Goal: Leave review/rating: Leave review/rating

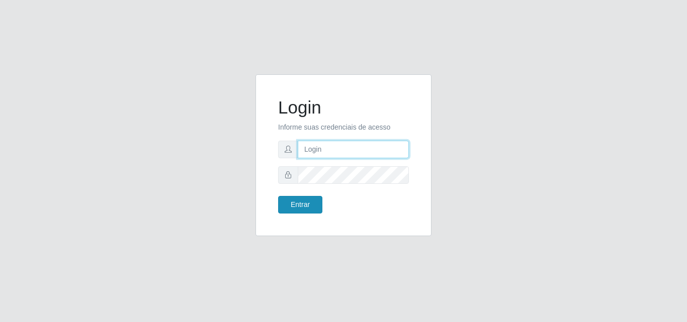
type input "[PERSON_NAME]"
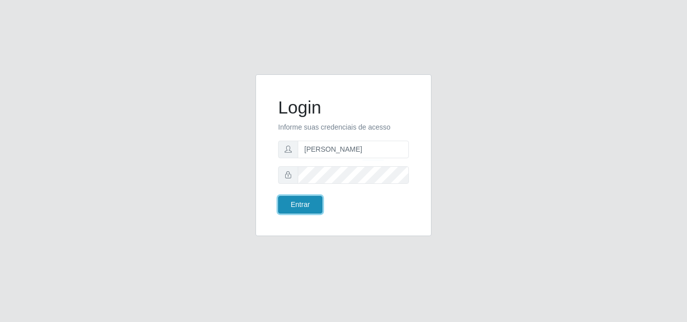
click at [312, 208] on button "Entrar" at bounding box center [300, 205] width 44 height 18
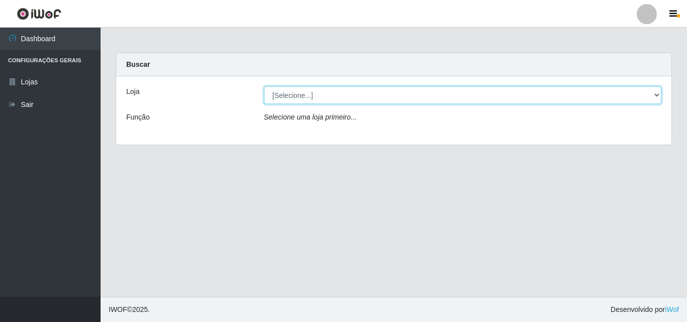
click at [319, 98] on select "[Selecione...] Supermercado [GEOGRAPHIC_DATA]" at bounding box center [463, 96] width 398 height 18
select select "166"
click at [264, 87] on select "[Selecione...] Supermercado [GEOGRAPHIC_DATA]" at bounding box center [463, 96] width 398 height 18
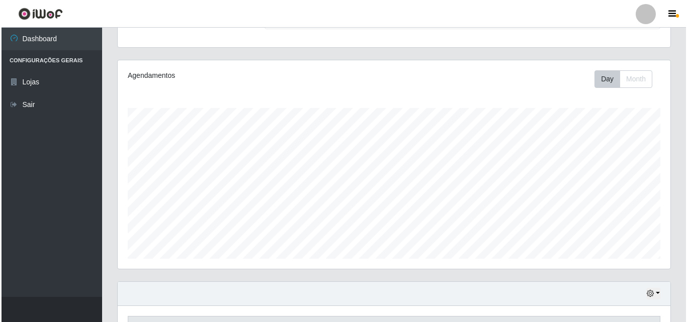
scroll to position [271, 0]
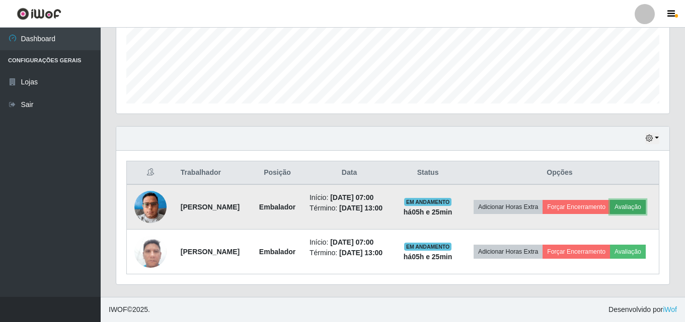
click at [610, 208] on button "Avaliação" at bounding box center [628, 207] width 36 height 14
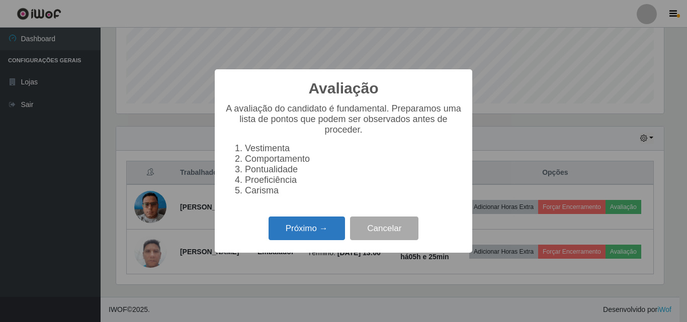
click at [327, 234] on button "Próximo →" at bounding box center [307, 229] width 76 height 24
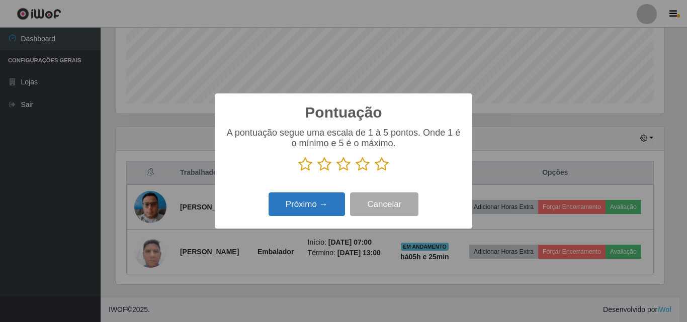
drag, startPoint x: 379, startPoint y: 164, endPoint x: 333, endPoint y: 199, distance: 57.8
click at [378, 169] on icon at bounding box center [382, 164] width 14 height 15
click at [375, 172] on input "radio" at bounding box center [375, 172] width 0 height 0
click at [325, 209] on button "Próximo →" at bounding box center [307, 205] width 76 height 24
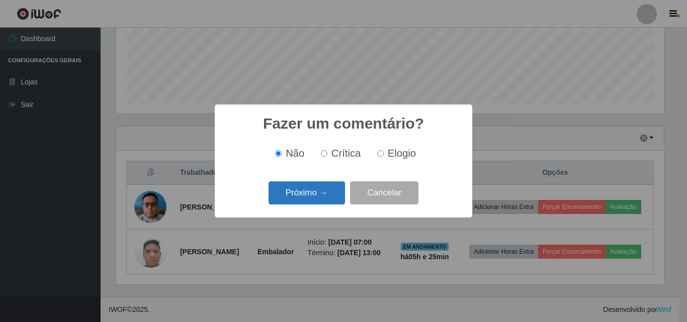
click at [318, 199] on button "Próximo →" at bounding box center [307, 194] width 76 height 24
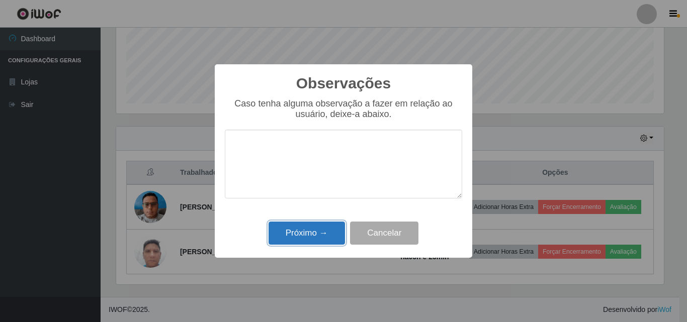
click at [332, 234] on button "Próximo →" at bounding box center [307, 234] width 76 height 24
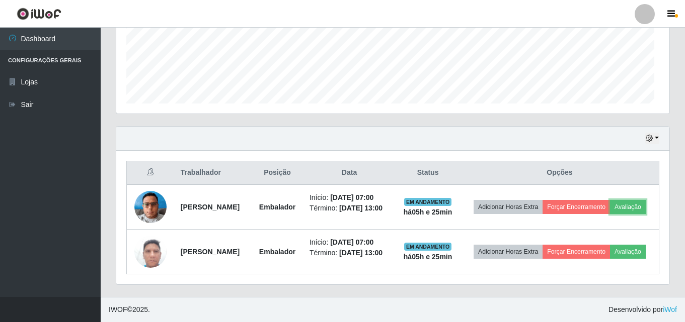
scroll to position [209, 553]
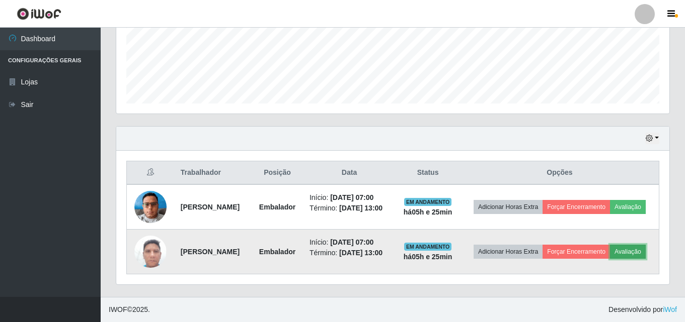
click at [610, 257] on button "Avaliação" at bounding box center [628, 252] width 36 height 14
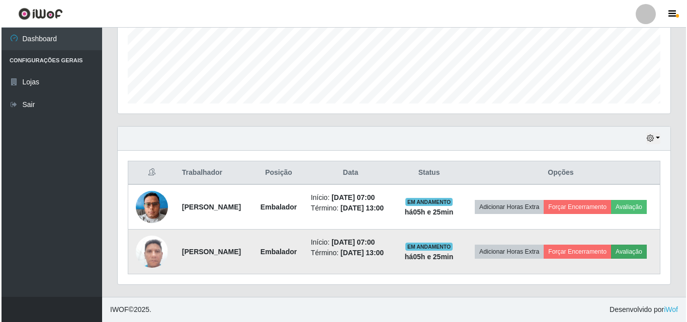
scroll to position [209, 548]
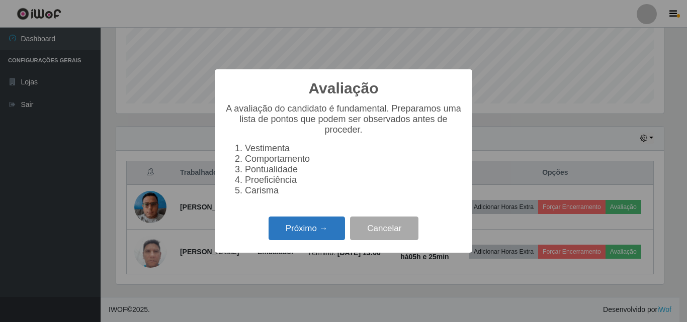
click at [339, 237] on button "Próximo →" at bounding box center [307, 229] width 76 height 24
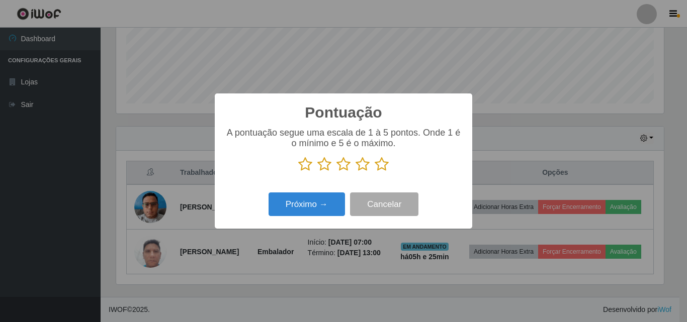
click at [379, 165] on icon at bounding box center [382, 164] width 14 height 15
click at [375, 172] on input "radio" at bounding box center [375, 172] width 0 height 0
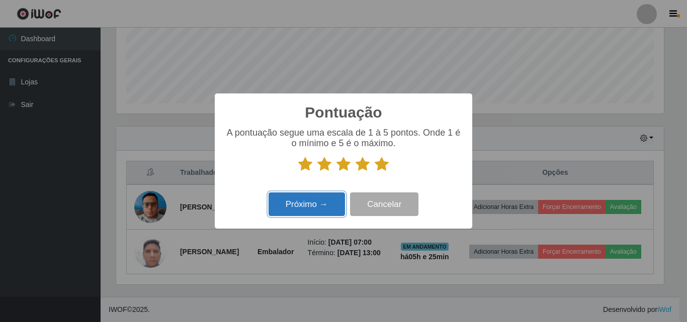
click at [288, 214] on button "Próximo →" at bounding box center [307, 205] width 76 height 24
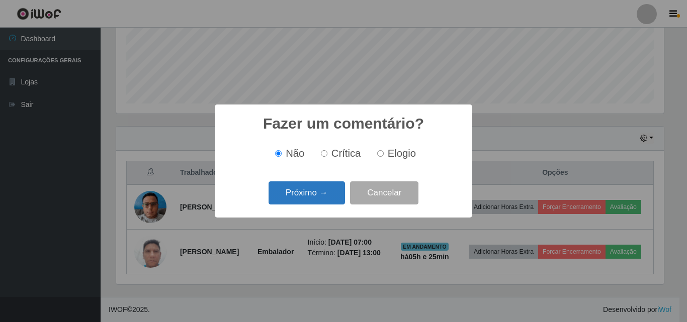
click at [298, 200] on button "Próximo →" at bounding box center [307, 194] width 76 height 24
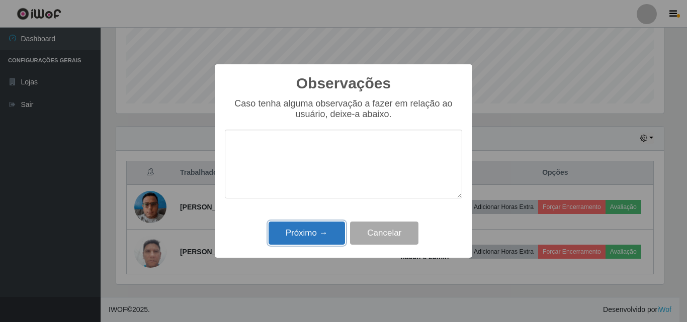
click at [301, 228] on button "Próximo →" at bounding box center [307, 234] width 76 height 24
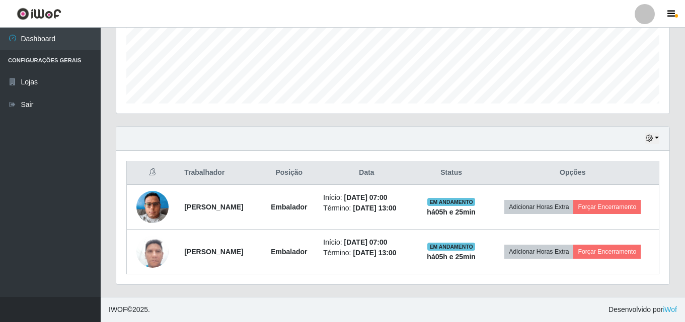
scroll to position [256, 0]
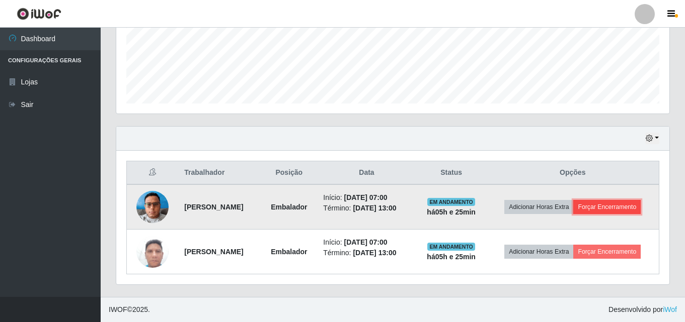
click at [631, 212] on button "Forçar Encerramento" at bounding box center [606, 207] width 67 height 14
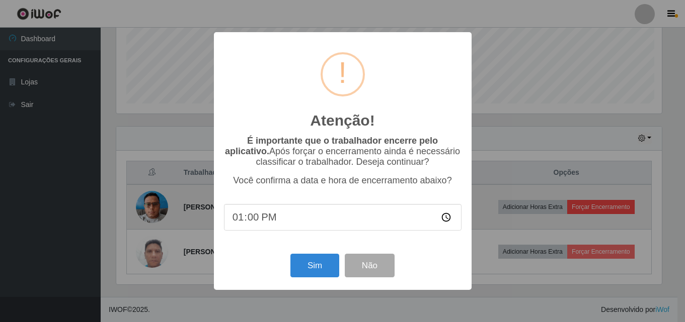
scroll to position [209, 548]
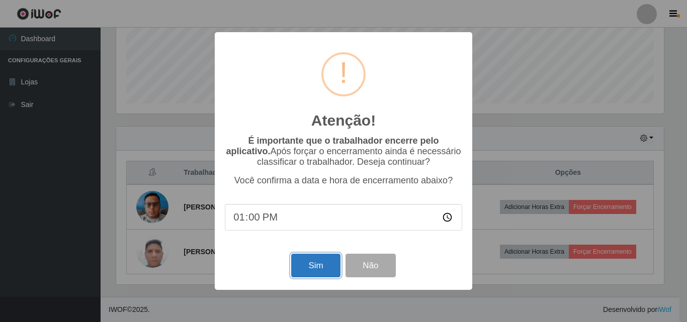
click at [307, 275] on button "Sim" at bounding box center [315, 266] width 49 height 24
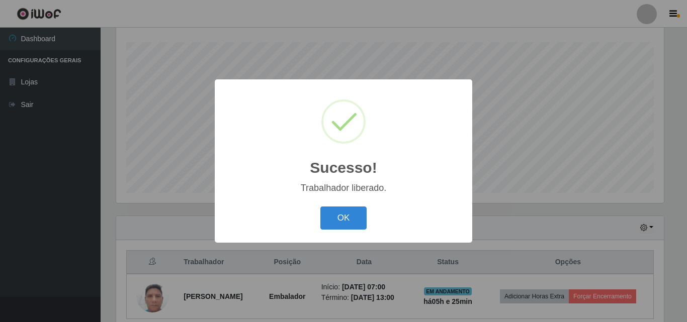
click at [304, 219] on div "OK Cancel" at bounding box center [343, 218] width 237 height 29
click at [335, 211] on button "OK" at bounding box center [343, 219] width 47 height 24
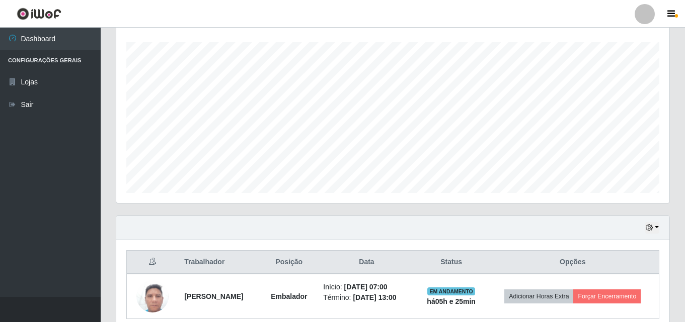
scroll to position [211, 0]
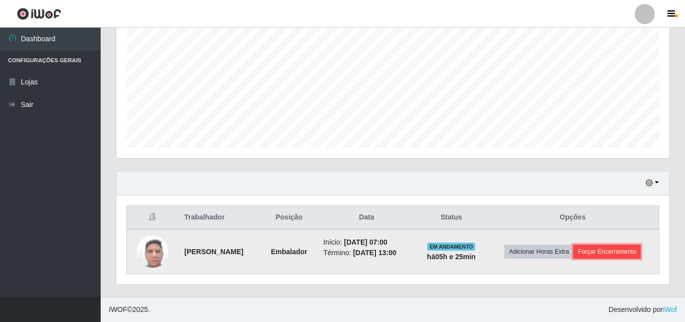
click at [597, 249] on button "Forçar Encerramento" at bounding box center [606, 252] width 67 height 14
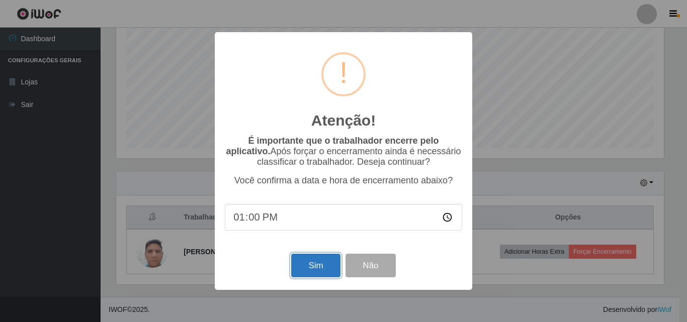
click at [321, 274] on button "Sim" at bounding box center [315, 266] width 49 height 24
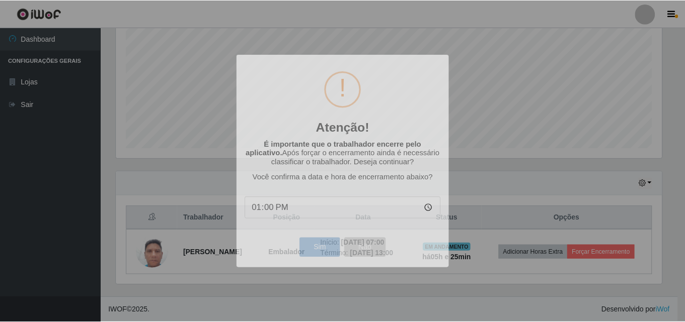
scroll to position [0, 0]
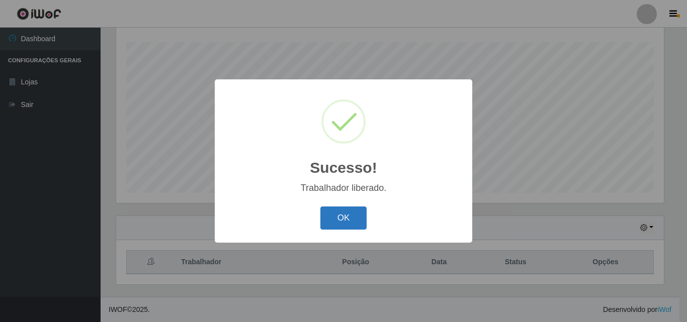
click at [344, 224] on button "OK" at bounding box center [343, 219] width 47 height 24
